Goal: Task Accomplishment & Management: Use online tool/utility

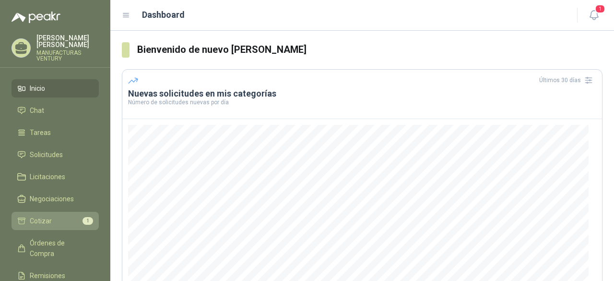
click at [47, 216] on span "Cotizar" at bounding box center [41, 220] width 22 height 11
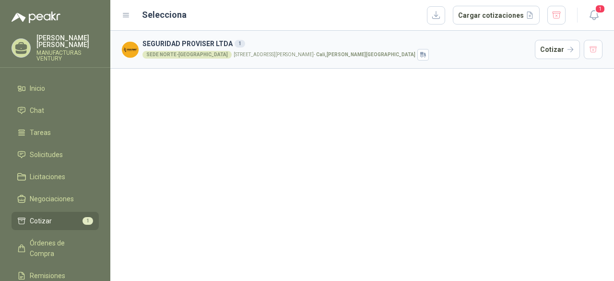
click at [234, 54] on p "[STREET_ADDRESS][PERSON_NAME][PERSON_NAME]" at bounding box center [325, 54] width 182 height 5
click at [48, 194] on span "Negociaciones" at bounding box center [52, 198] width 44 height 11
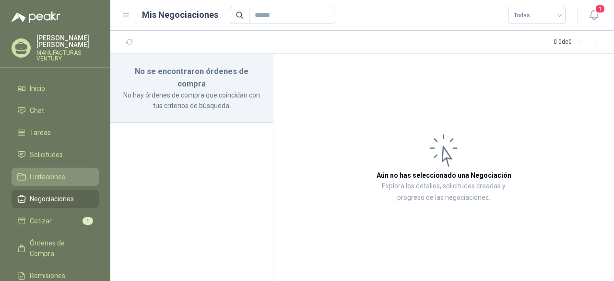
click at [46, 173] on span "Licitaciones" at bounding box center [48, 176] width 36 height 11
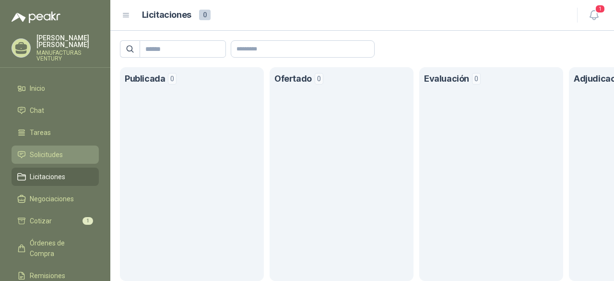
click at [43, 153] on span "Solicitudes" at bounding box center [46, 154] width 33 height 11
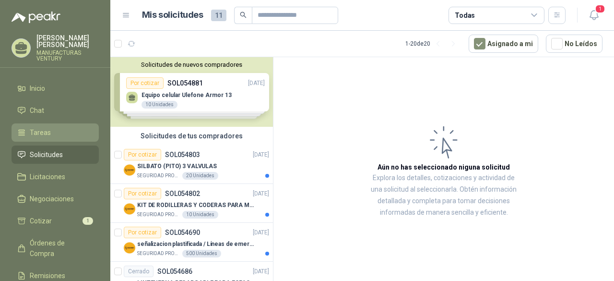
click at [46, 131] on span "Tareas" at bounding box center [40, 132] width 21 height 11
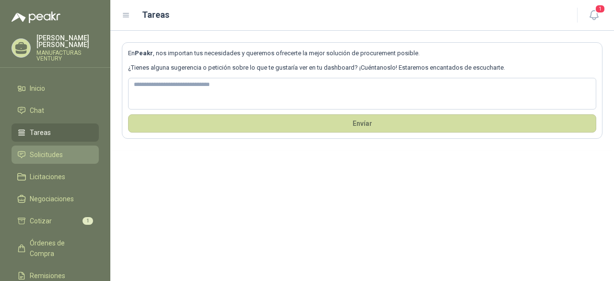
click at [52, 151] on span "Solicitudes" at bounding box center [46, 154] width 33 height 11
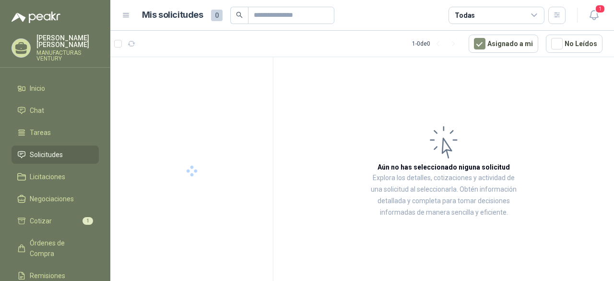
click at [52, 151] on span "Solicitudes" at bounding box center [46, 154] width 33 height 11
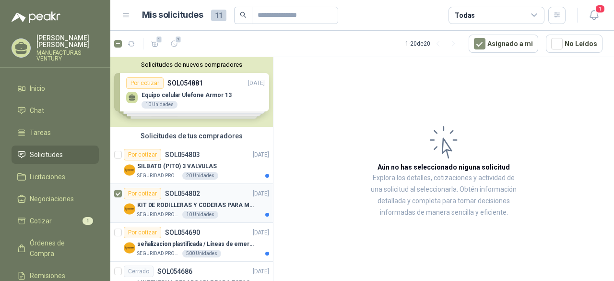
click at [189, 202] on p "KIT DE RODILLERAS Y CODERAS PARA MOTORIZADO" at bounding box center [197, 205] width 120 height 9
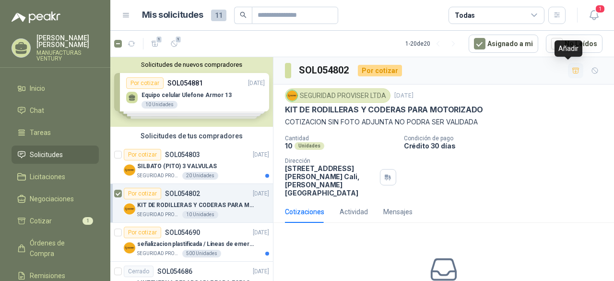
click at [572, 69] on icon "button" at bounding box center [576, 71] width 8 height 8
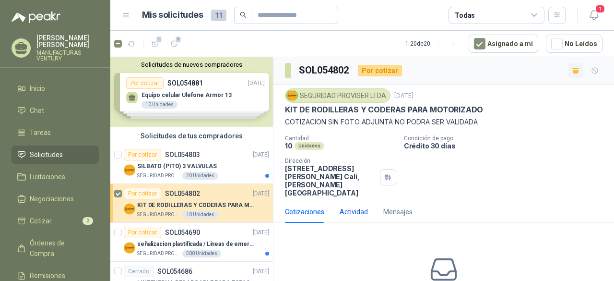
click at [349, 206] on div "Actividad" at bounding box center [354, 211] width 28 height 11
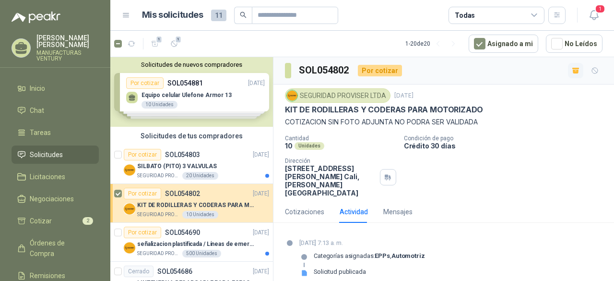
click at [302, 270] on icon at bounding box center [304, 273] width 5 height 6
click at [305, 206] on div "Cotizaciones" at bounding box center [304, 211] width 39 height 11
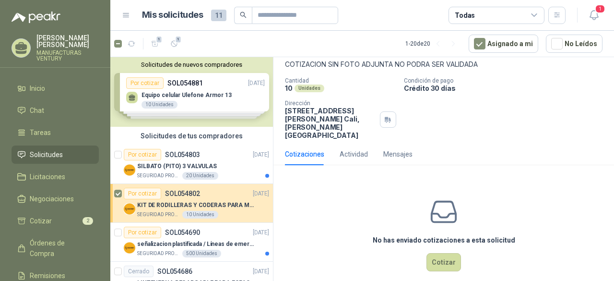
scroll to position [60, 0]
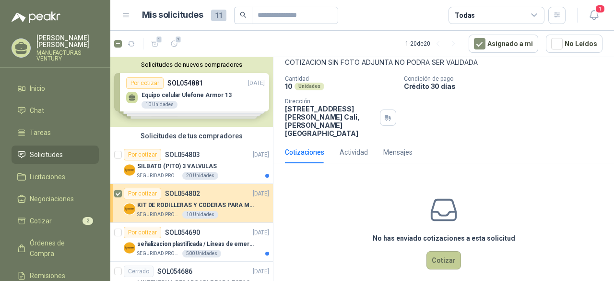
click at [437, 251] on button "Cotizar" at bounding box center [444, 260] width 35 height 18
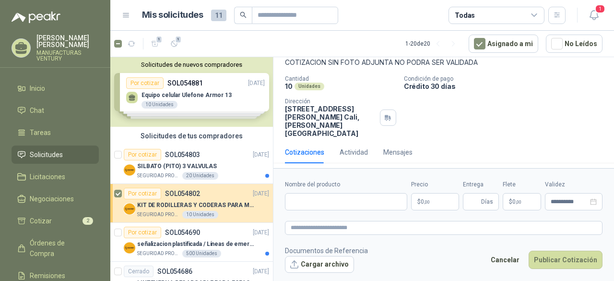
scroll to position [53, 0]
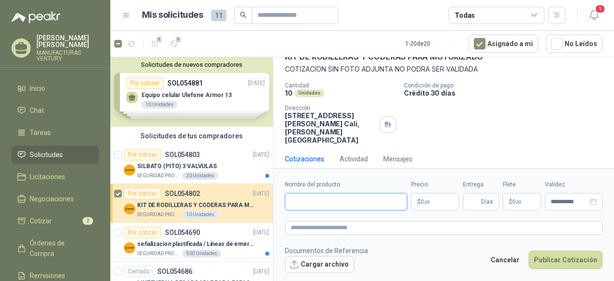
click at [342, 204] on input "Nombre del producto" at bounding box center [346, 201] width 122 height 17
type input "*"
type input "**********"
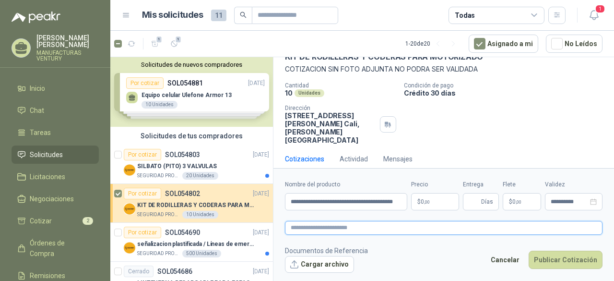
scroll to position [0, 0]
click at [334, 226] on textarea at bounding box center [444, 227] width 318 height 13
click at [439, 197] on p "$ 0 ,00" at bounding box center [435, 201] width 48 height 17
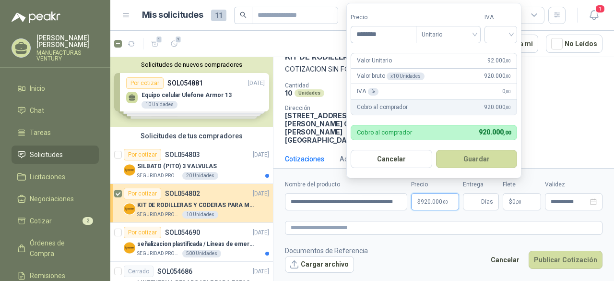
type input "********"
click at [389, 94] on div "IVA % 0 ,00" at bounding box center [434, 91] width 166 height 15
click at [371, 92] on div "%" at bounding box center [373, 92] width 11 height 8
click at [517, 33] on div at bounding box center [501, 34] width 33 height 17
click at [496, 52] on div "19%" at bounding box center [503, 55] width 18 height 11
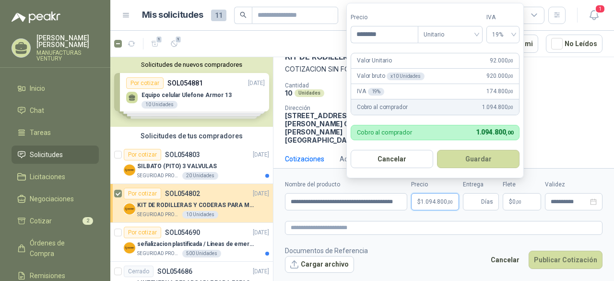
click at [479, 161] on button "Guardar" at bounding box center [478, 159] width 83 height 18
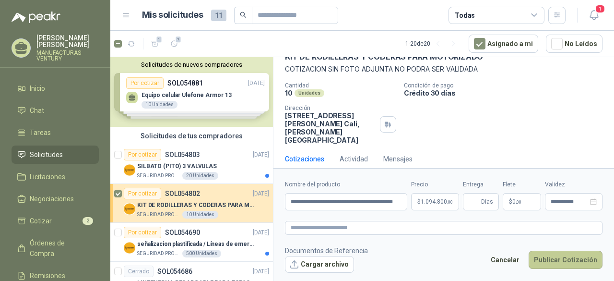
click at [559, 260] on button "Publicar Cotización" at bounding box center [566, 260] width 74 height 18
type input "*"
click at [551, 258] on button "Publicar Cotización" at bounding box center [566, 260] width 74 height 18
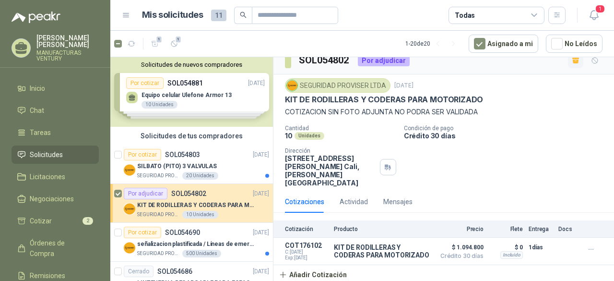
scroll to position [5, 0]
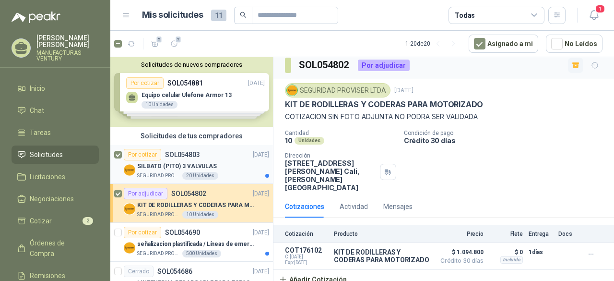
click at [164, 162] on p "SILBATO (PITO) 3 VALVULAS" at bounding box center [177, 166] width 80 height 9
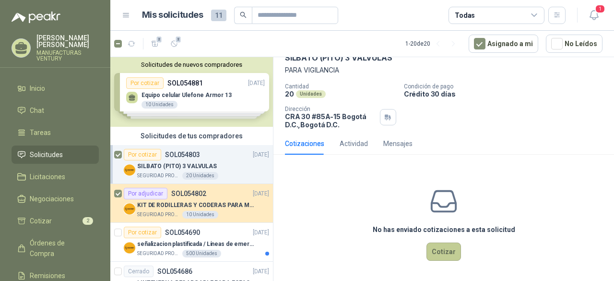
click at [442, 252] on button "Cotizar" at bounding box center [444, 251] width 35 height 18
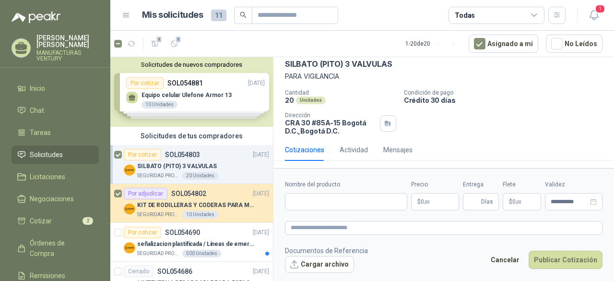
scroll to position [45, 0]
click at [339, 206] on input "Nombre del producto" at bounding box center [346, 201] width 122 height 17
type input "**********"
click at [430, 198] on p "$ 0 ,00" at bounding box center [435, 201] width 48 height 17
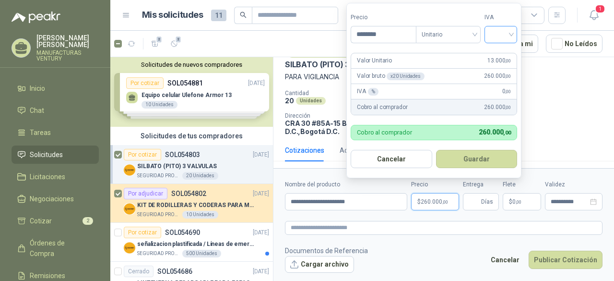
type input "********"
click at [511, 32] on input "search" at bounding box center [501, 33] width 21 height 14
click at [504, 53] on div "19%" at bounding box center [503, 55] width 18 height 11
click at [480, 159] on button "Guardar" at bounding box center [478, 159] width 83 height 18
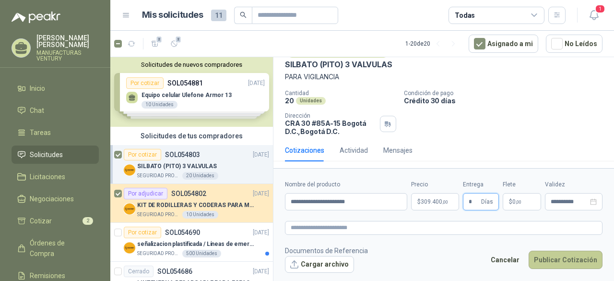
type input "*"
click at [566, 259] on button "Publicar Cotización" at bounding box center [566, 260] width 74 height 18
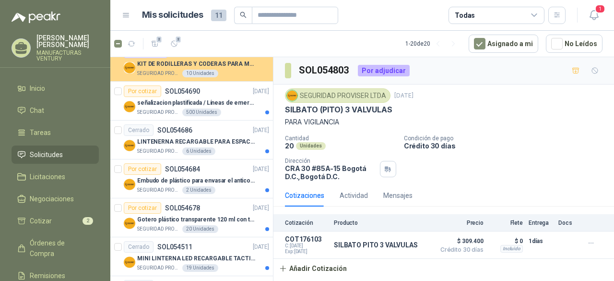
scroll to position [144, 0]
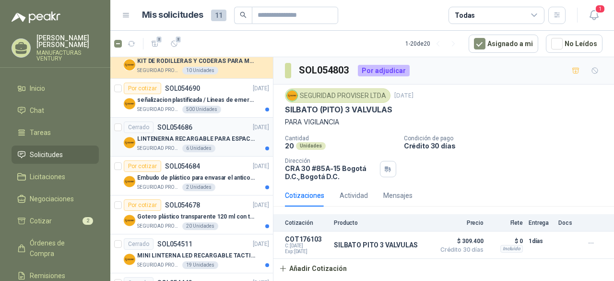
click at [193, 135] on p "LINTENERNA RECARGABLE PARA ESPACIOS ABIERTOS 100-120MTS" at bounding box center [197, 138] width 120 height 9
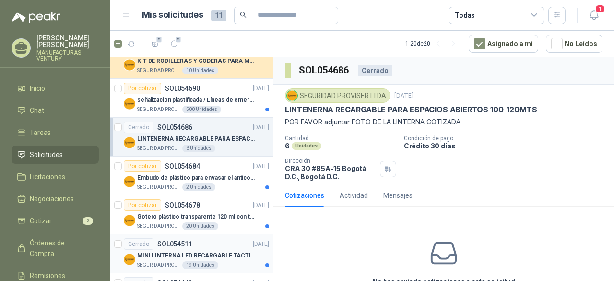
scroll to position [192, 0]
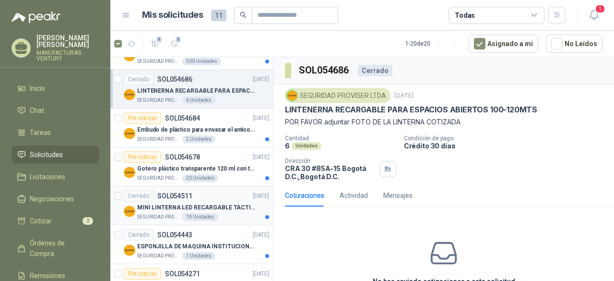
click at [212, 210] on p "MINI LINTERNA LED RECARGABLE TACTICA" at bounding box center [197, 207] width 120 height 9
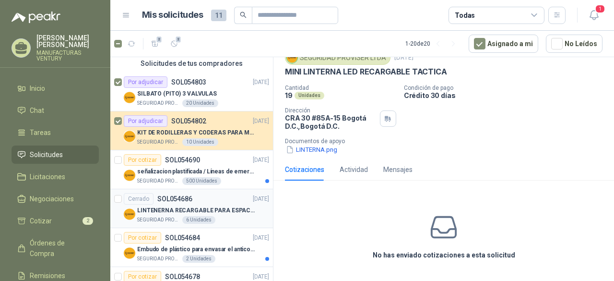
scroll to position [120, 0]
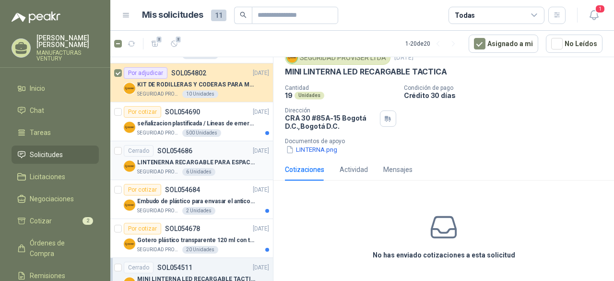
click at [188, 160] on p "LINTENERNA RECARGABLE PARA ESPACIOS ABIERTOS 100-120MTS" at bounding box center [197, 162] width 120 height 9
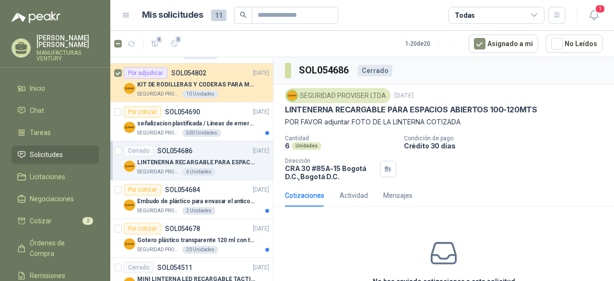
scroll to position [26, 0]
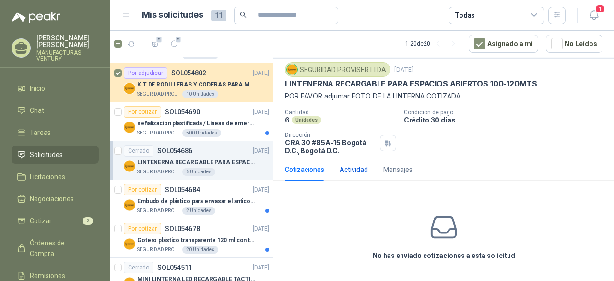
click at [347, 170] on div "Actividad" at bounding box center [354, 169] width 28 height 11
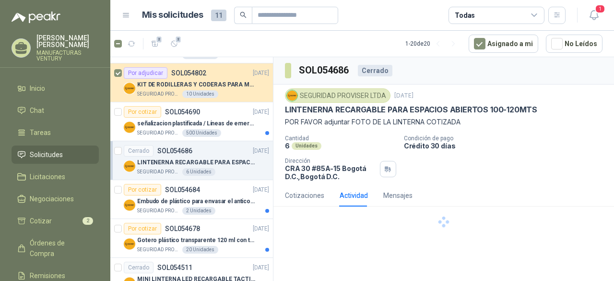
scroll to position [0, 0]
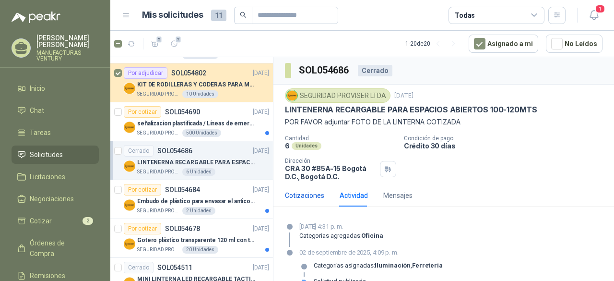
click at [315, 194] on div "Cotizaciones" at bounding box center [304, 195] width 39 height 11
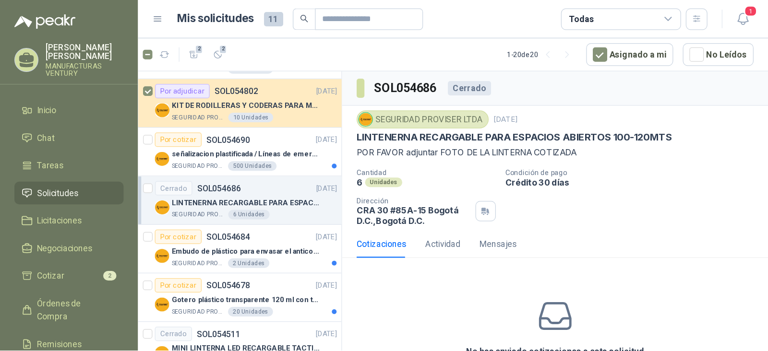
scroll to position [26, 0]
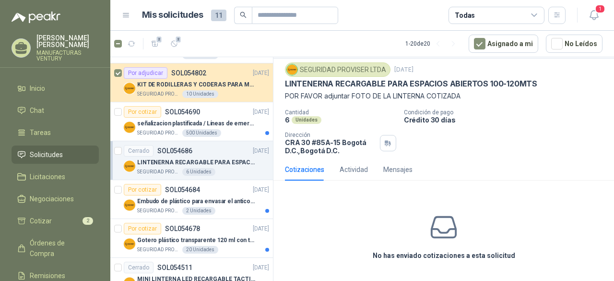
click at [456, 263] on div "No has enviado cotizaciones a esta solicitud" at bounding box center [444, 236] width 341 height 96
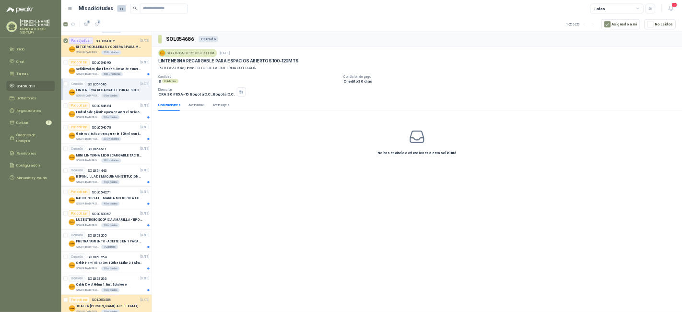
scroll to position [120, 0]
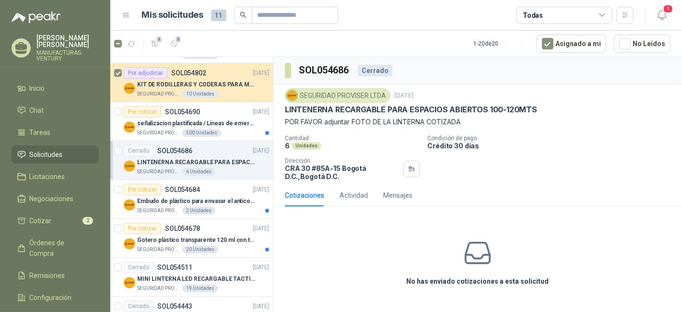
click at [430, 221] on div "No has enviado cotizaciones a esta solicitud" at bounding box center [478, 262] width 409 height 96
click at [488, 203] on div "Cotizaciones Actividad Mensajes" at bounding box center [478, 195] width 386 height 22
click at [356, 197] on div "Actividad" at bounding box center [354, 195] width 28 height 11
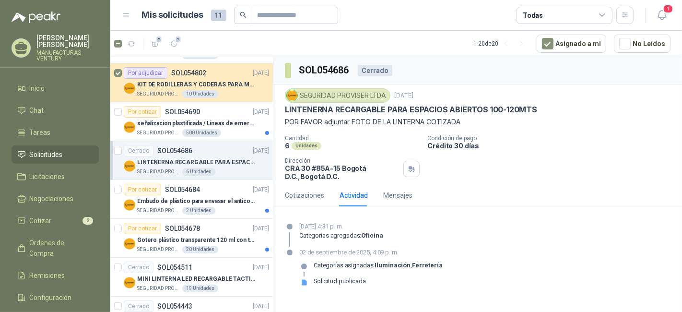
click at [322, 280] on div "Solicitud publicada" at bounding box center [340, 281] width 52 height 8
click at [296, 187] on div "Cotizaciones" at bounding box center [304, 195] width 39 height 22
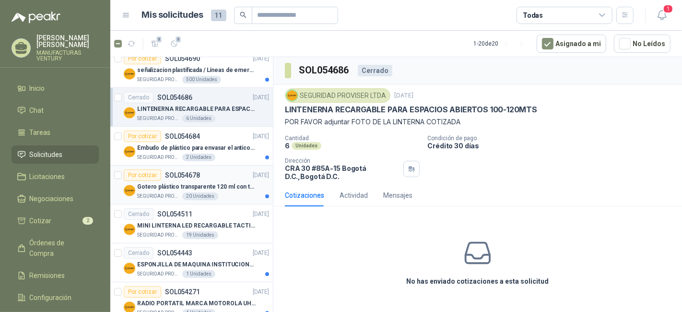
scroll to position [13, 0]
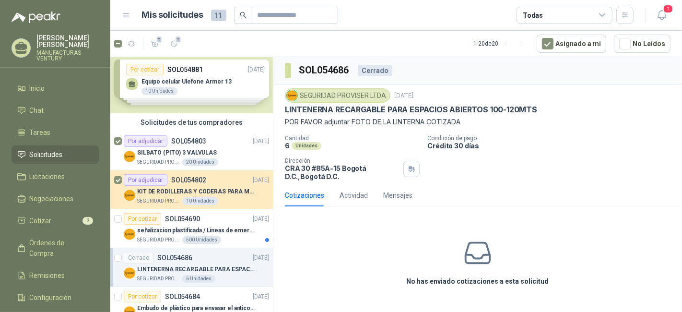
click at [181, 73] on div "Solicitudes de nuevos compradores Por cotizar SOL054881 [DATE] Equipo celular U…" at bounding box center [191, 79] width 163 height 70
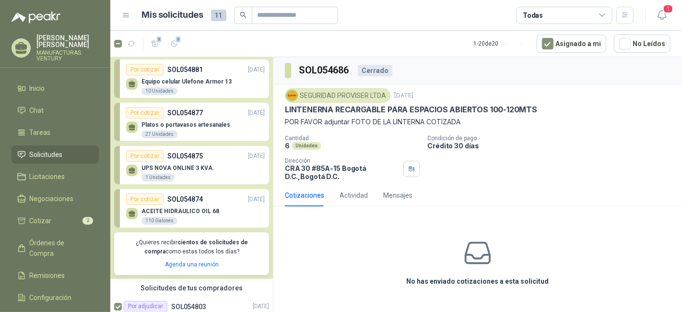
click at [191, 205] on div "ACEITE HIDRAULICO OIL 68 110 Galones" at bounding box center [195, 215] width 139 height 20
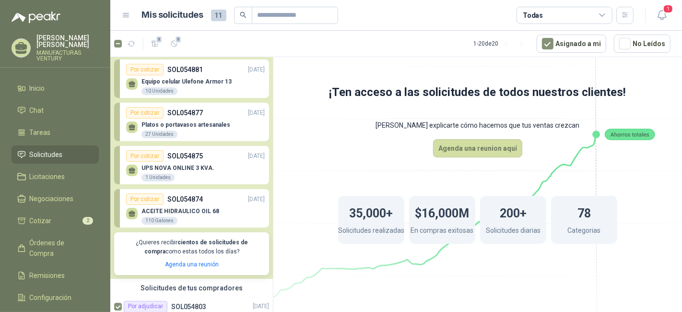
click at [189, 195] on p "SOL054874" at bounding box center [186, 199] width 36 height 11
click at [178, 194] on p "SOL054874" at bounding box center [186, 199] width 36 height 11
click at [172, 209] on p "ACEITE HIDRAULICO OIL 68" at bounding box center [181, 211] width 78 height 7
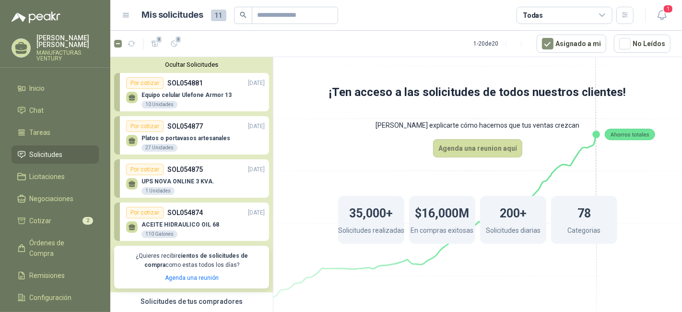
click at [181, 170] on p "SOL054875" at bounding box center [186, 169] width 36 height 11
click at [182, 183] on p "UPS NOVA ONLINE 3 KVA." at bounding box center [178, 181] width 73 height 7
click at [183, 137] on p "Platos o portavasos artesanales" at bounding box center [186, 138] width 89 height 7
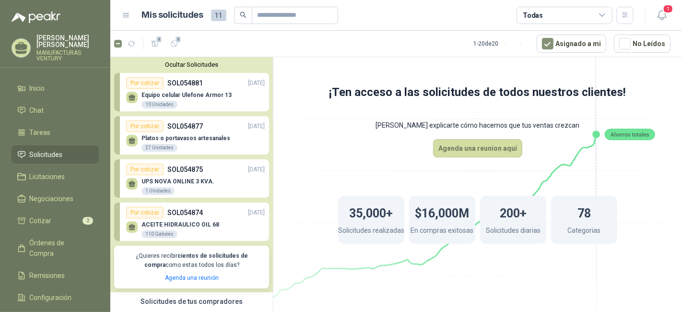
click at [191, 122] on p "SOL054877" at bounding box center [186, 126] width 36 height 11
click at [179, 82] on p "SOL054881" at bounding box center [186, 83] width 36 height 11
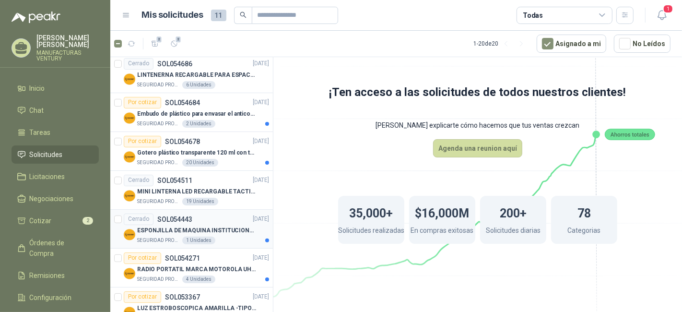
scroll to position [426, 0]
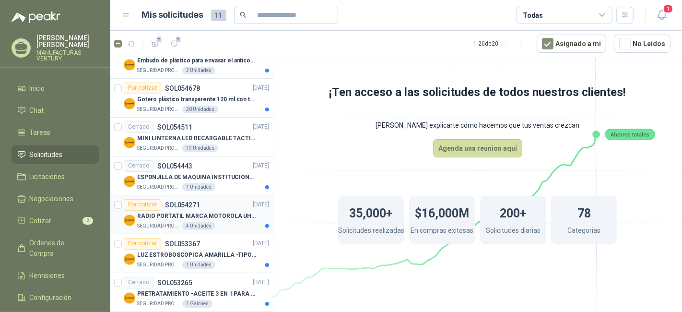
click at [185, 212] on p "RADIO PORTATIL MARCA MOTOROLA UHF SIN PANTALLA CON GPS, INCLUYE: ANTENA, BATERI…" at bounding box center [197, 216] width 120 height 9
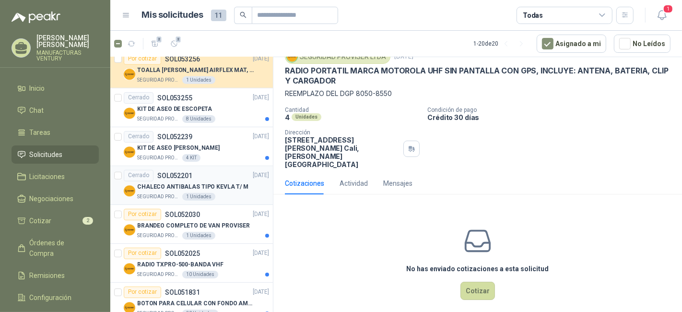
scroll to position [783, 0]
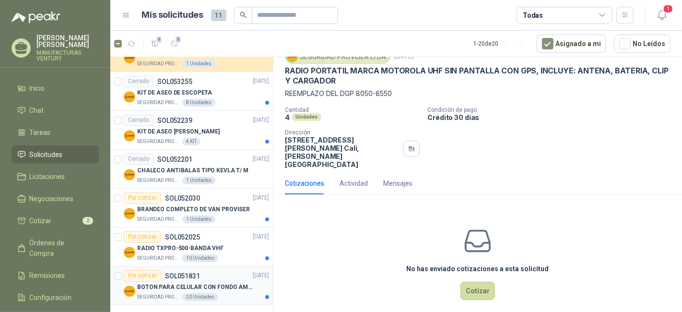
click at [194, 280] on p "BOTON PARA CELULAR CON FONDO AMARILLO" at bounding box center [197, 287] width 120 height 9
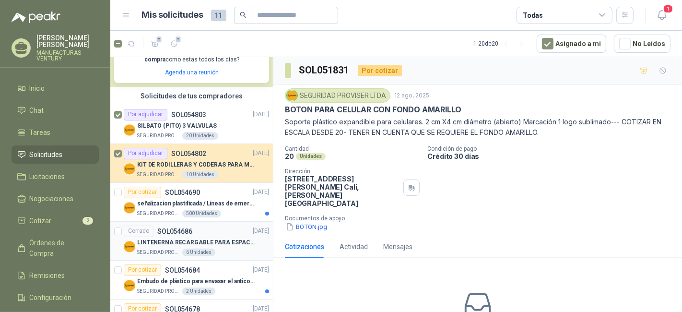
scroll to position [213, 0]
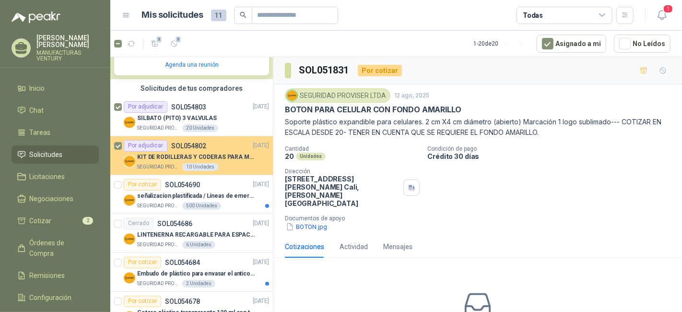
click at [150, 145] on div "Por adjudicar" at bounding box center [146, 146] width 44 height 12
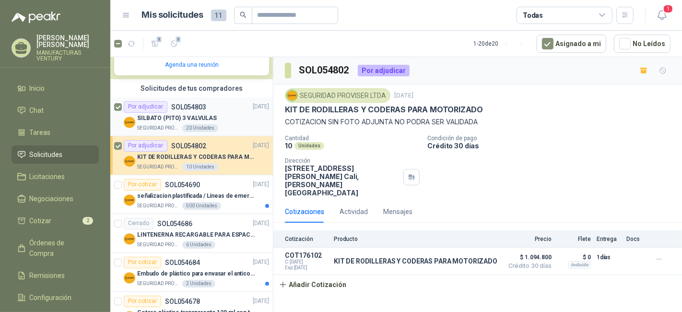
click at [160, 118] on p "SILBATO (PITO) 3 VALVULAS" at bounding box center [177, 118] width 80 height 9
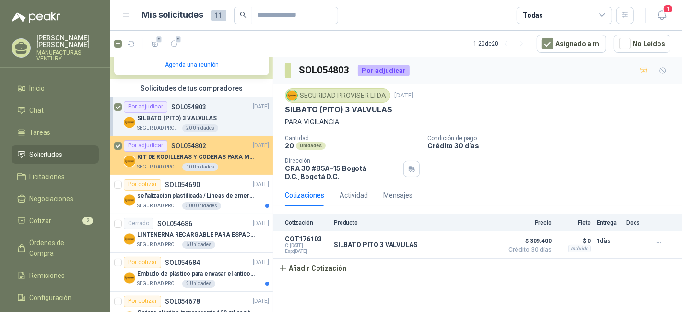
click at [171, 154] on p "KIT DE RODILLERAS Y CODERAS PARA MOTORIZADO" at bounding box center [197, 157] width 120 height 9
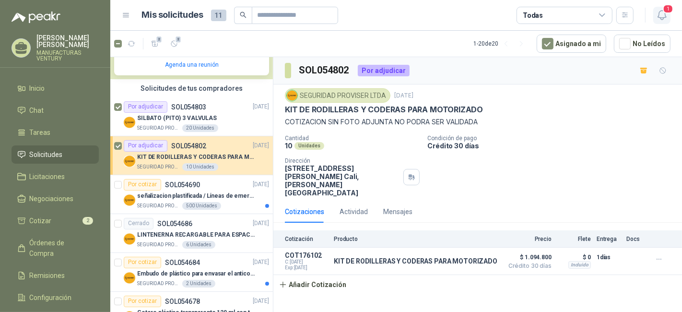
click at [614, 17] on icon "button" at bounding box center [663, 15] width 12 height 12
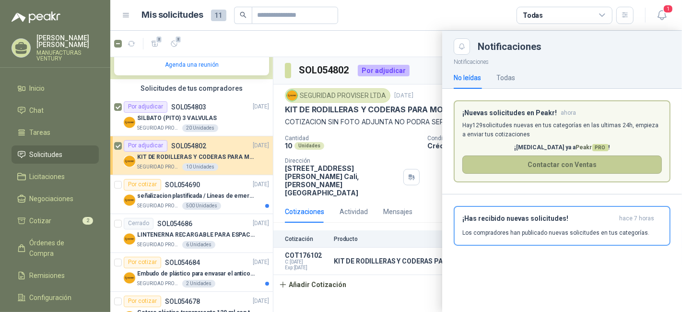
click at [514, 162] on button "Contactar con Ventas" at bounding box center [563, 165] width 200 height 18
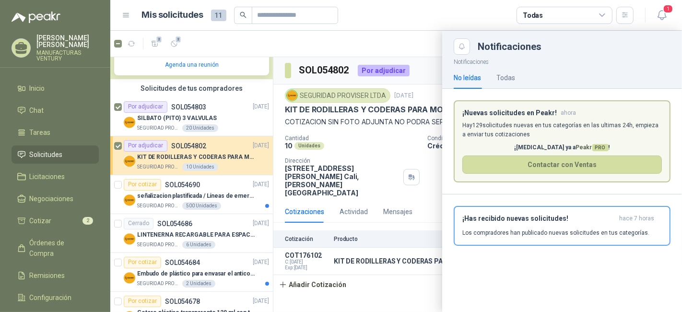
click at [373, 280] on div at bounding box center [396, 171] width 572 height 281
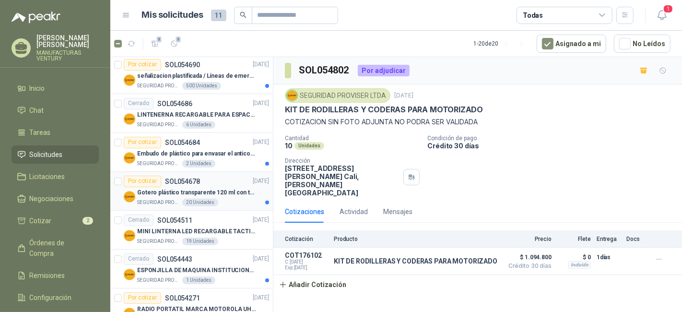
scroll to position [357, 0]
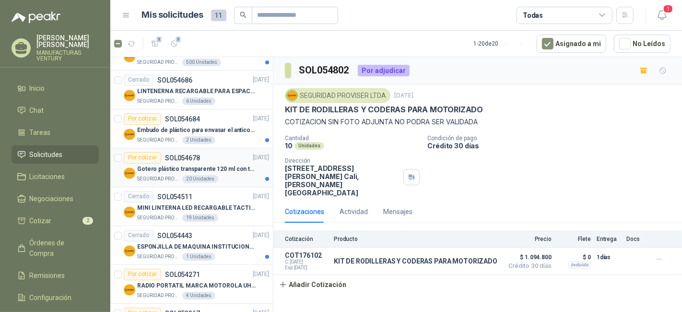
click at [214, 167] on p "Gotero plástico transparente 120 ml con tapa de seguridad" at bounding box center [197, 169] width 120 height 9
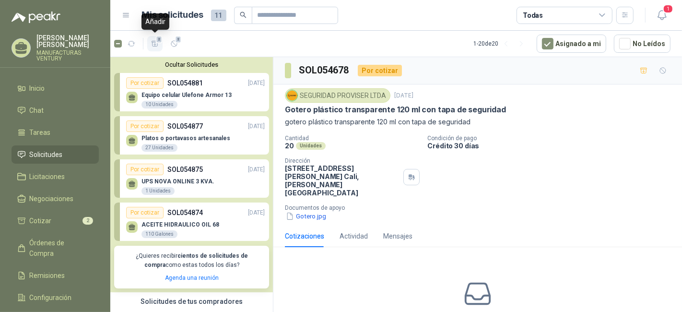
click at [157, 42] on span "2" at bounding box center [159, 40] width 7 height 8
click at [614, 15] on icon "button" at bounding box center [663, 15] width 12 height 12
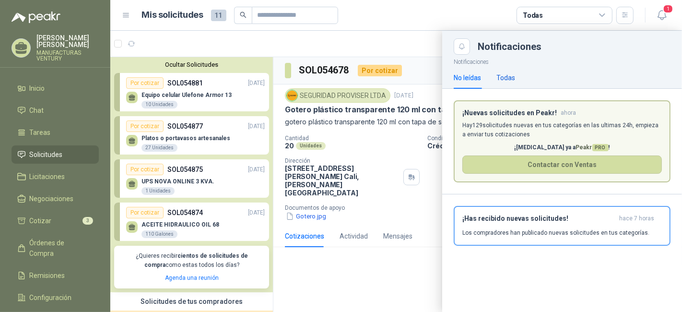
click at [505, 76] on div "Todas" at bounding box center [506, 77] width 19 height 11
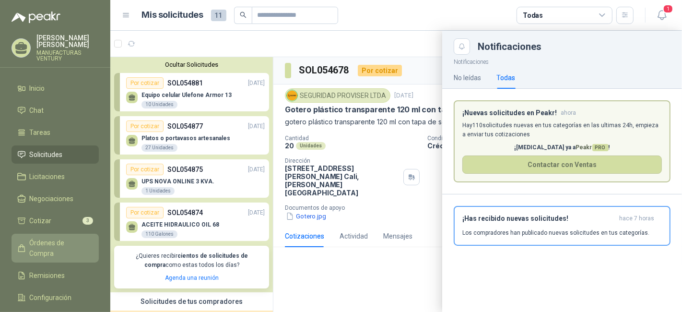
click at [56, 244] on span "Órdenes de Compra" at bounding box center [60, 248] width 60 height 21
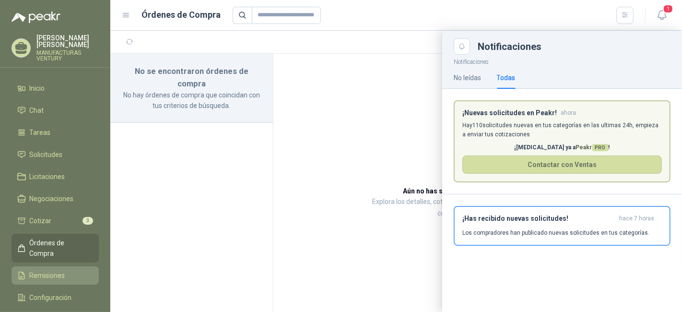
click at [60, 270] on span "Remisiones" at bounding box center [48, 275] width 36 height 11
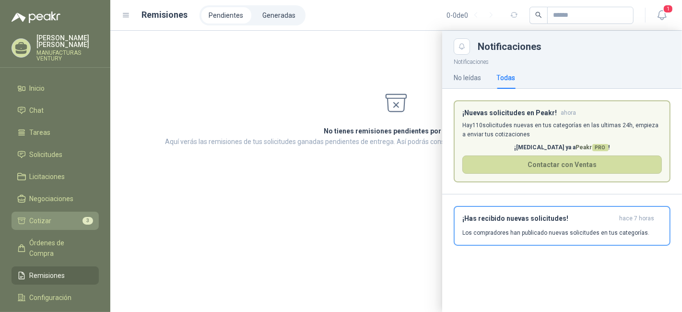
click at [51, 221] on li "Cotizar 3" at bounding box center [55, 220] width 76 height 11
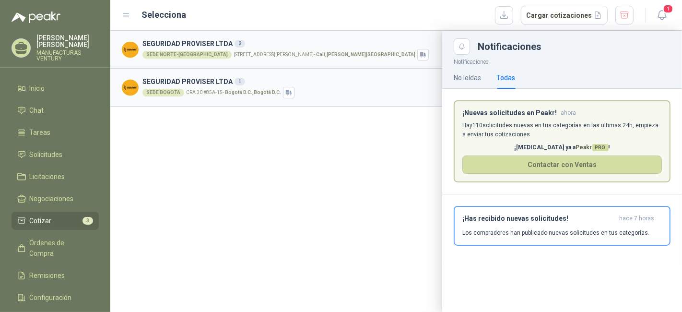
click at [133, 51] on div at bounding box center [396, 171] width 572 height 281
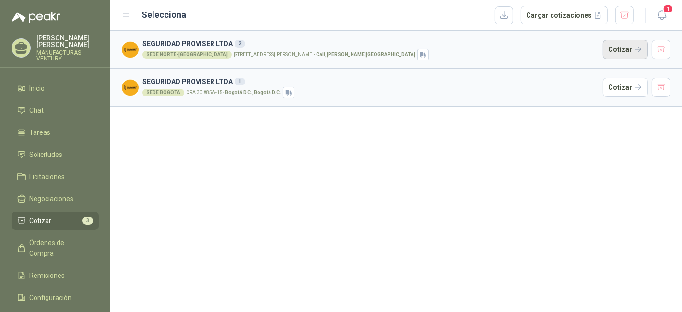
click at [614, 49] on button "Cotizar" at bounding box center [625, 49] width 45 height 19
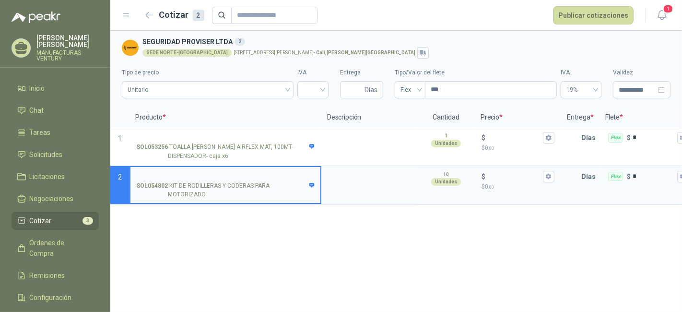
scroll to position [0, 97]
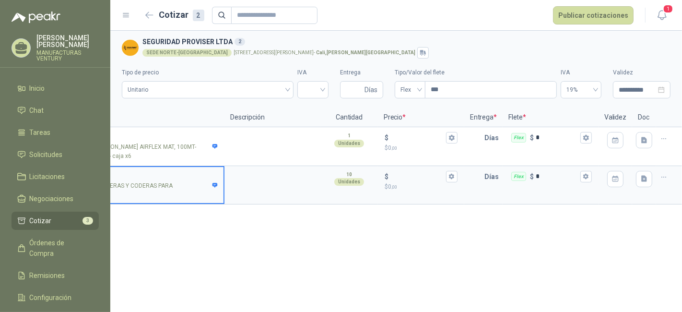
click at [614, 178] on icon "button" at bounding box center [664, 177] width 8 height 8
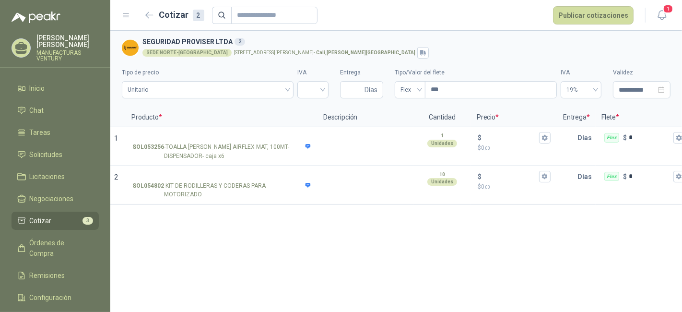
scroll to position [0, 0]
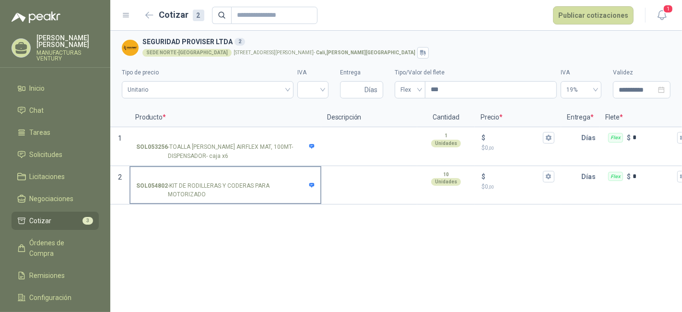
click at [191, 182] on p "SOL054802 - KIT DE RODILLERAS Y CODERAS PARA MOTORIZADO" at bounding box center [225, 190] width 179 height 18
click at [191, 180] on input "SOL054802 - KIT DE RODILLERAS Y CODERAS PARA MOTORIZADO" at bounding box center [225, 176] width 179 height 7
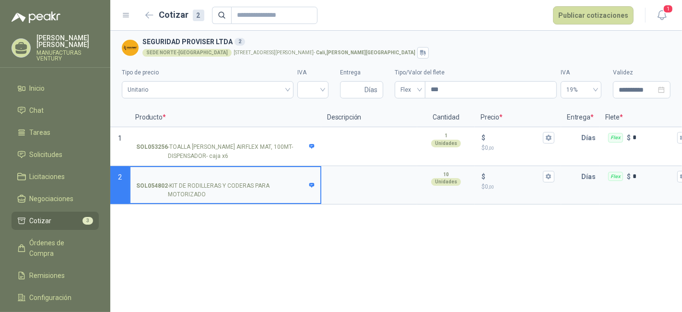
click at [205, 175] on input "SOL054802 - KIT DE RODILLERAS Y CODERAS PARA MOTORIZADO" at bounding box center [225, 176] width 179 height 7
click at [151, 17] on icon "button" at bounding box center [149, 15] width 8 height 7
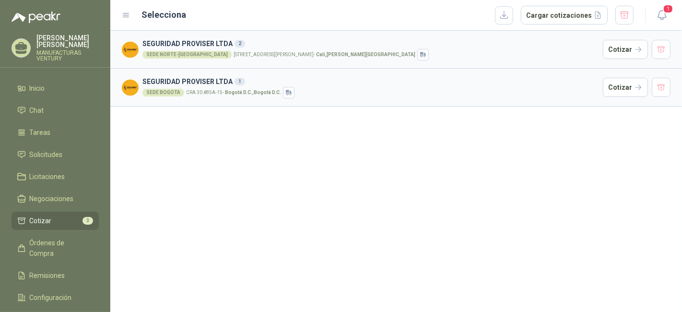
click at [173, 85] on h3 "SEGURIDAD PROVISER LTDA 1" at bounding box center [371, 81] width 457 height 11
click at [614, 90] on button "Cotizar" at bounding box center [625, 87] width 45 height 19
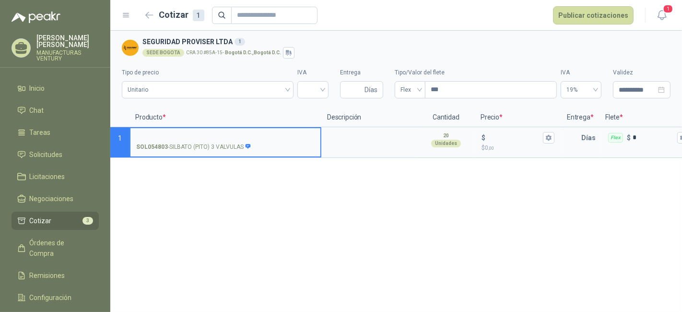
click at [46, 218] on span "Cotizar" at bounding box center [41, 220] width 22 height 11
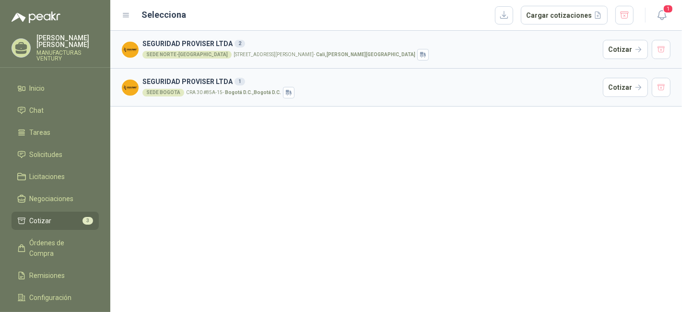
click at [37, 217] on span "Cotizar" at bounding box center [41, 220] width 22 height 11
click at [614, 85] on button "Cotizar" at bounding box center [625, 87] width 45 height 19
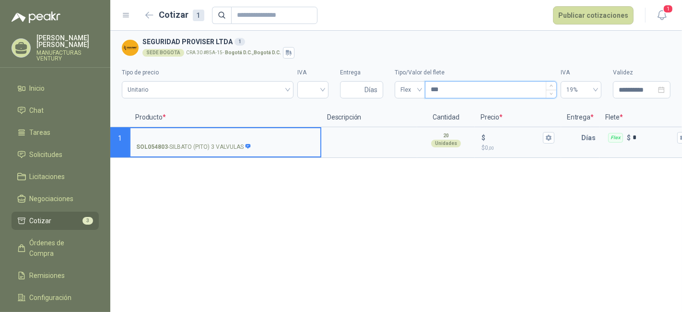
click at [463, 92] on input "***" at bounding box center [491, 90] width 131 height 16
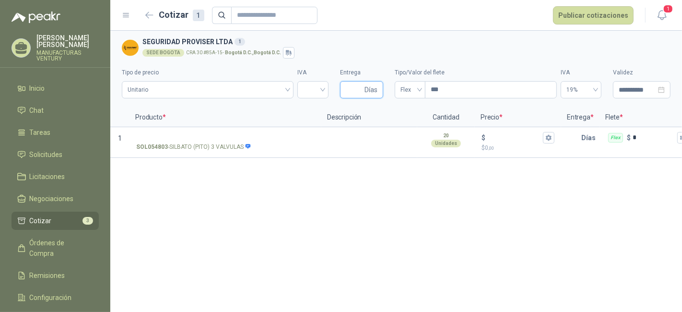
click at [351, 88] on input "Entrega" at bounding box center [354, 90] width 17 height 16
type input "*"
click at [325, 85] on div at bounding box center [313, 89] width 31 height 17
type input "*"
click at [311, 109] on div "19%" at bounding box center [313, 110] width 16 height 11
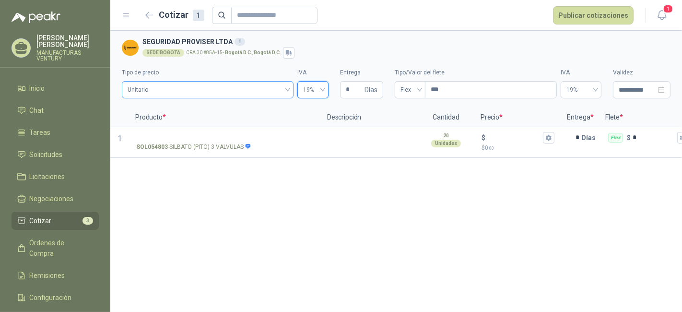
click at [229, 91] on span "Unitario" at bounding box center [208, 90] width 160 height 14
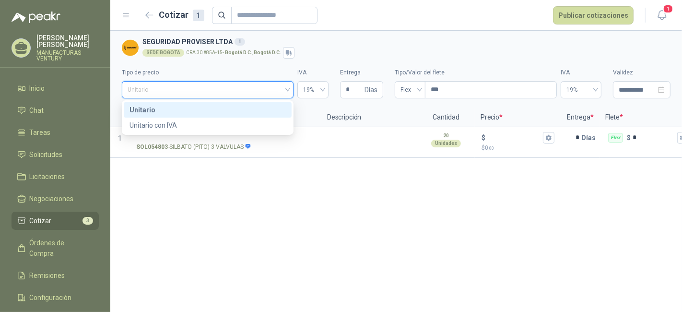
click at [199, 107] on div "Unitario" at bounding box center [208, 110] width 156 height 11
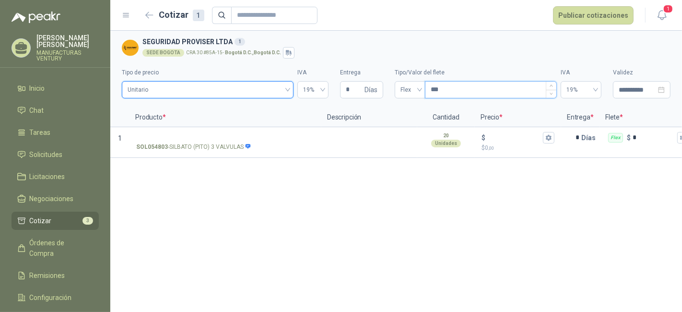
click at [495, 87] on input "***" at bounding box center [491, 90] width 131 height 16
click at [420, 88] on div "Flex" at bounding box center [410, 89] width 31 height 17
click at [454, 88] on input "***" at bounding box center [491, 90] width 131 height 16
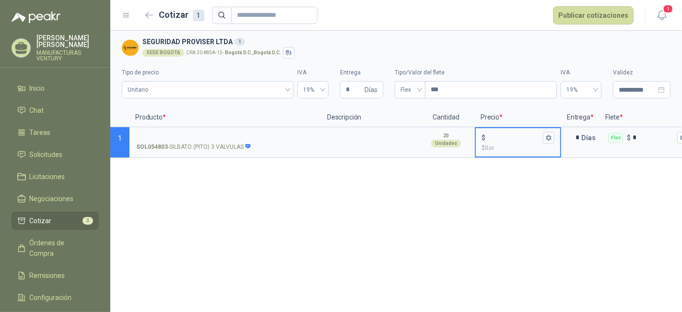
click at [495, 139] on input "$ $ 0 ,00" at bounding box center [515, 137] width 54 height 7
type input "*****"
click at [33, 222] on span "Cotizar" at bounding box center [41, 220] width 22 height 11
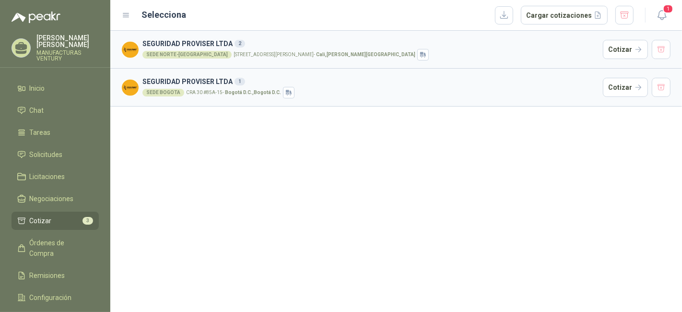
click at [126, 13] on icon at bounding box center [126, 15] width 9 height 9
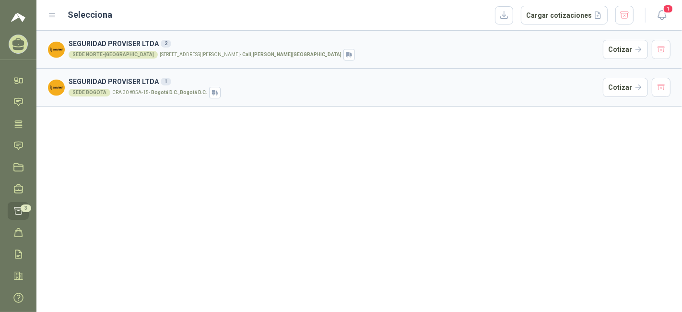
click at [18, 209] on icon at bounding box center [18, 210] width 8 height 7
click at [20, 236] on icon at bounding box center [19, 232] width 8 height 8
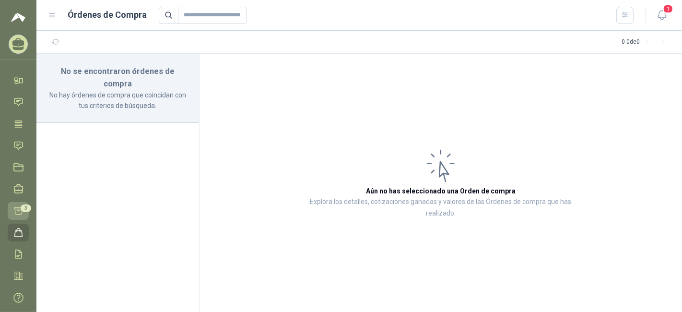
click at [19, 211] on icon at bounding box center [18, 211] width 10 height 10
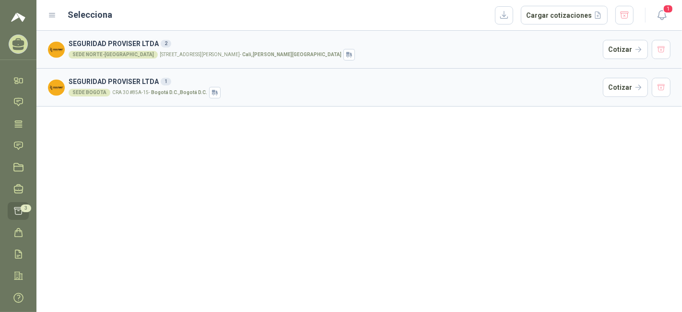
click at [52, 13] on icon at bounding box center [52, 15] width 9 height 9
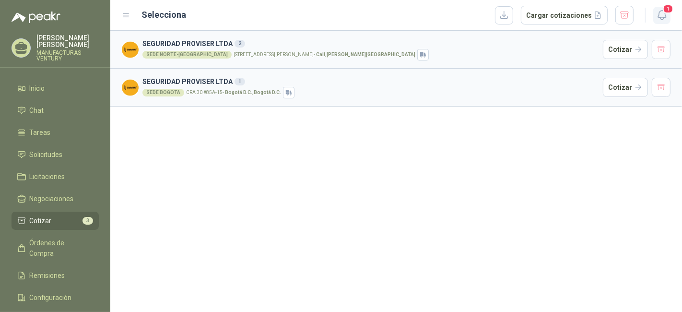
click at [614, 14] on icon "button" at bounding box center [663, 15] width 12 height 12
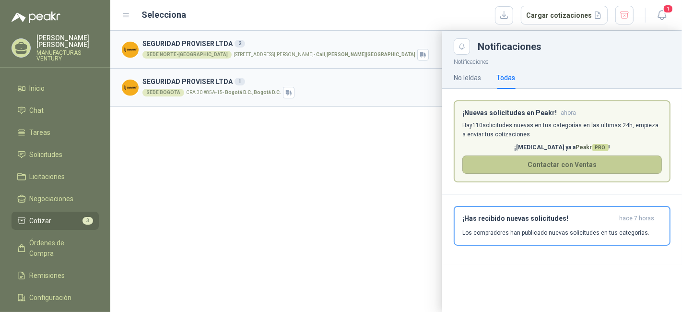
click at [542, 162] on button "Contactar con Ventas" at bounding box center [563, 165] width 200 height 18
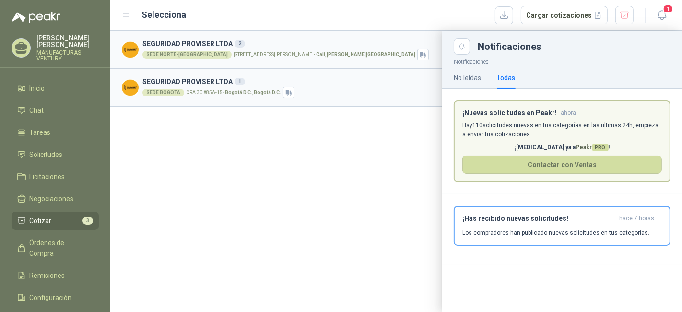
click at [545, 111] on h3 "¡Nuevas solicitudes en Peakr!" at bounding box center [510, 113] width 95 height 8
click at [500, 109] on h3 "¡Nuevas solicitudes en Peakr!" at bounding box center [510, 113] width 95 height 8
click at [496, 114] on h3 "¡Nuevas solicitudes en Peakr!" at bounding box center [510, 113] width 95 height 8
click at [468, 76] on div "No leídas" at bounding box center [467, 77] width 27 height 11
click at [516, 77] on div "No leídas Todas" at bounding box center [562, 78] width 217 height 22
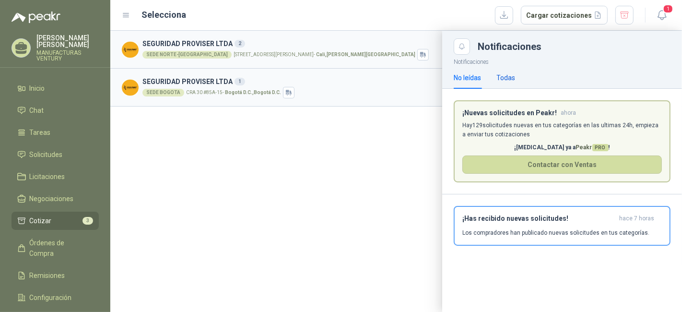
click at [513, 78] on div "Todas" at bounding box center [506, 77] width 19 height 11
click at [347, 144] on div at bounding box center [396, 171] width 572 height 281
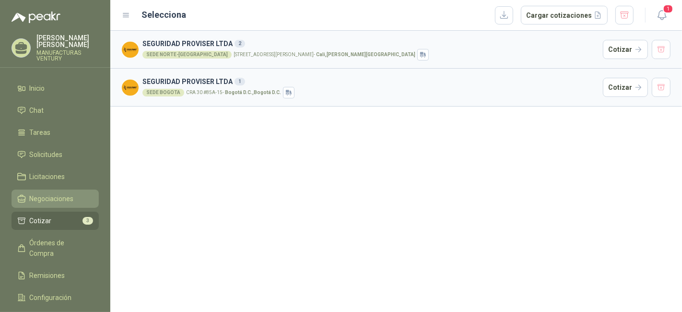
click at [48, 193] on span "Negociaciones" at bounding box center [52, 198] width 44 height 11
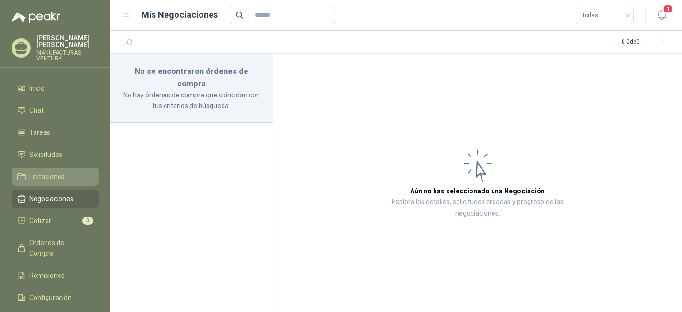
click at [59, 176] on span "Licitaciones" at bounding box center [48, 176] width 36 height 11
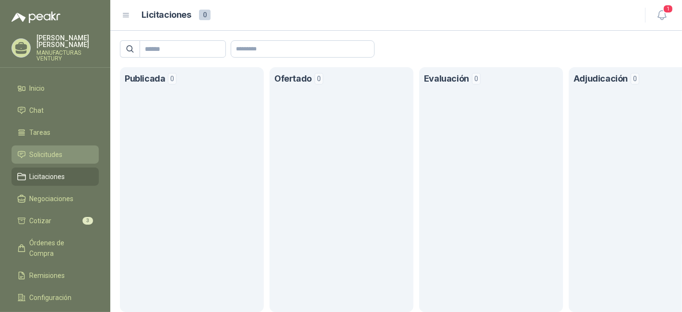
click at [61, 154] on span "Solicitudes" at bounding box center [46, 154] width 33 height 11
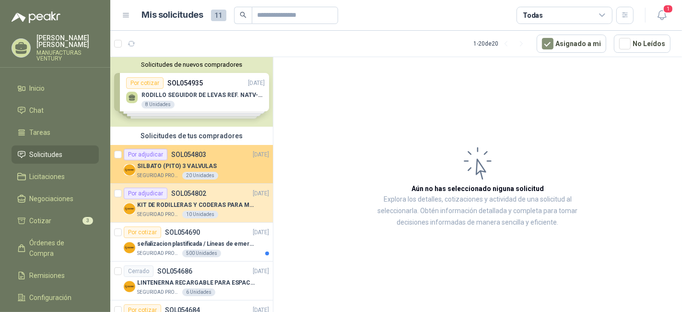
click at [220, 158] on div "Por adjudicar SOL054803 [DATE]" at bounding box center [196, 155] width 145 height 12
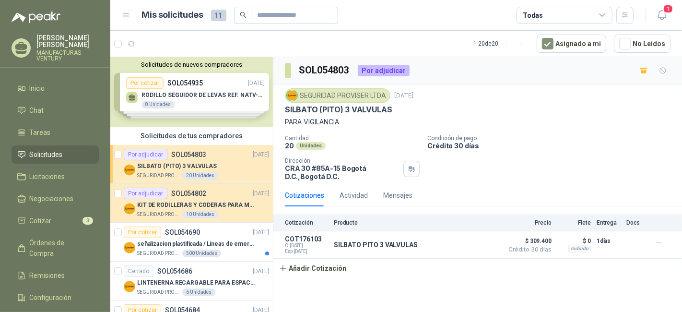
click at [380, 65] on div "Por adjudicar" at bounding box center [384, 71] width 52 height 12
click at [535, 241] on span "$ 309.400" at bounding box center [528, 241] width 48 height 12
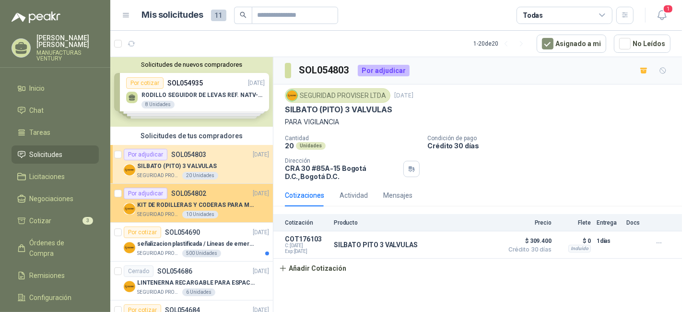
click at [193, 190] on p "SOL054802" at bounding box center [188, 193] width 35 height 7
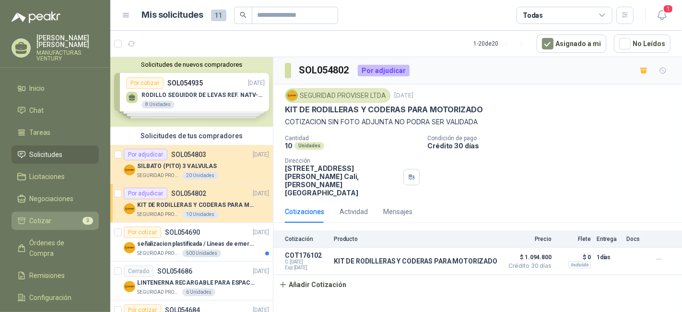
click at [52, 223] on li "Cotizar 3" at bounding box center [55, 220] width 76 height 11
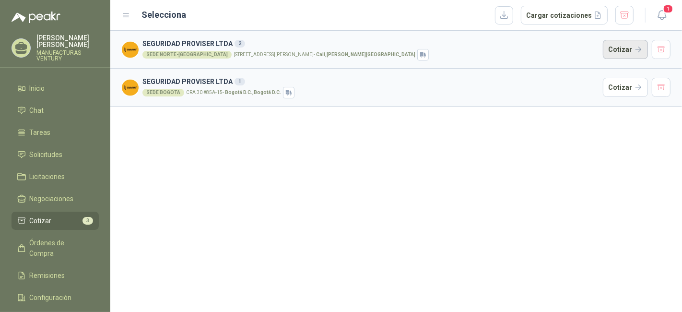
click at [614, 50] on button "Cotizar" at bounding box center [625, 49] width 45 height 19
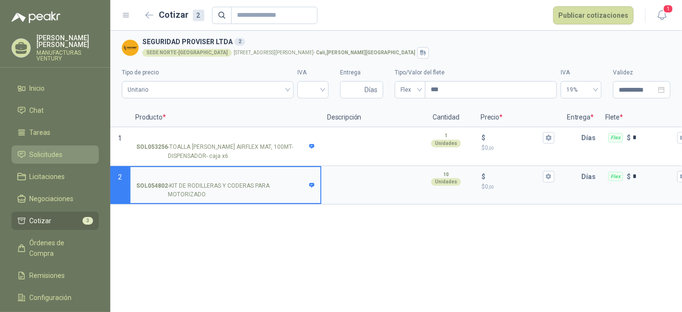
click at [50, 151] on span "Solicitudes" at bounding box center [46, 154] width 33 height 11
